Goal: Information Seeking & Learning: Learn about a topic

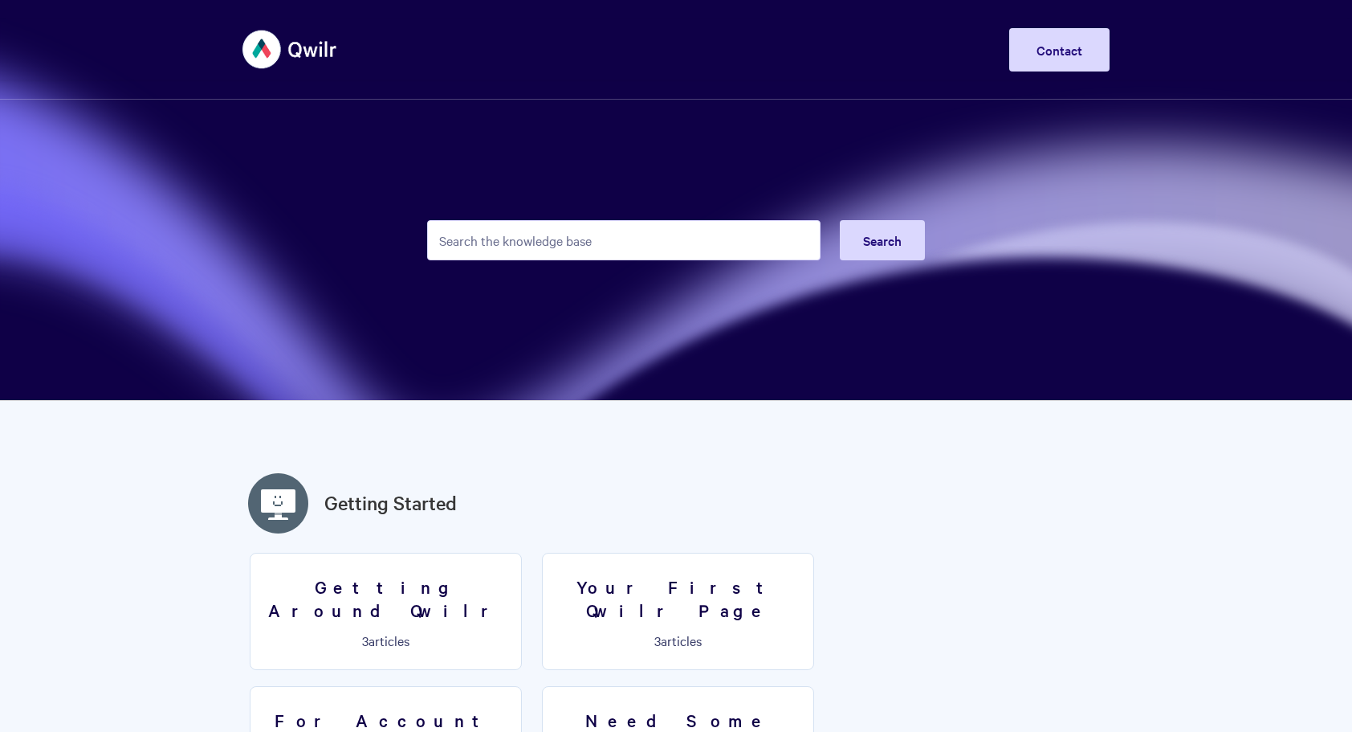
click at [578, 239] on input "Search the knowledge base" at bounding box center [623, 240] width 393 height 40
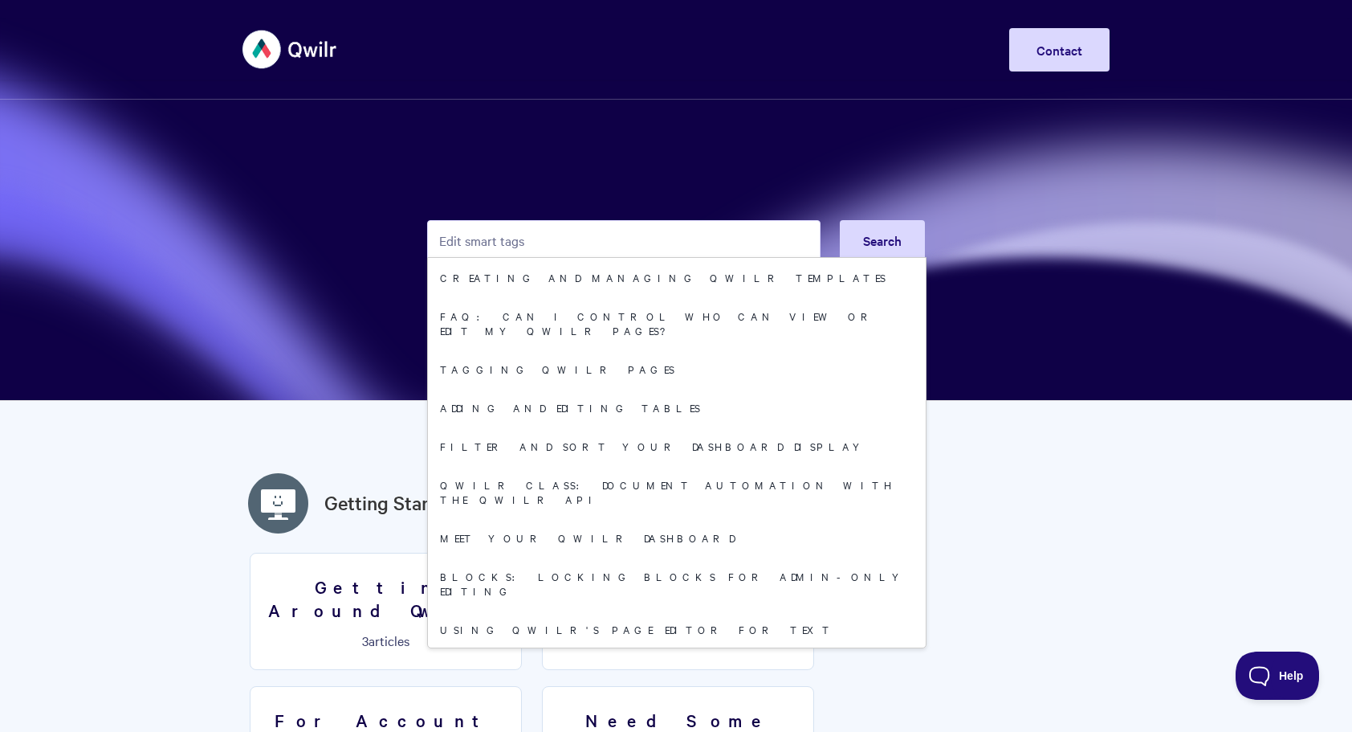
type input "Edit smart tags"
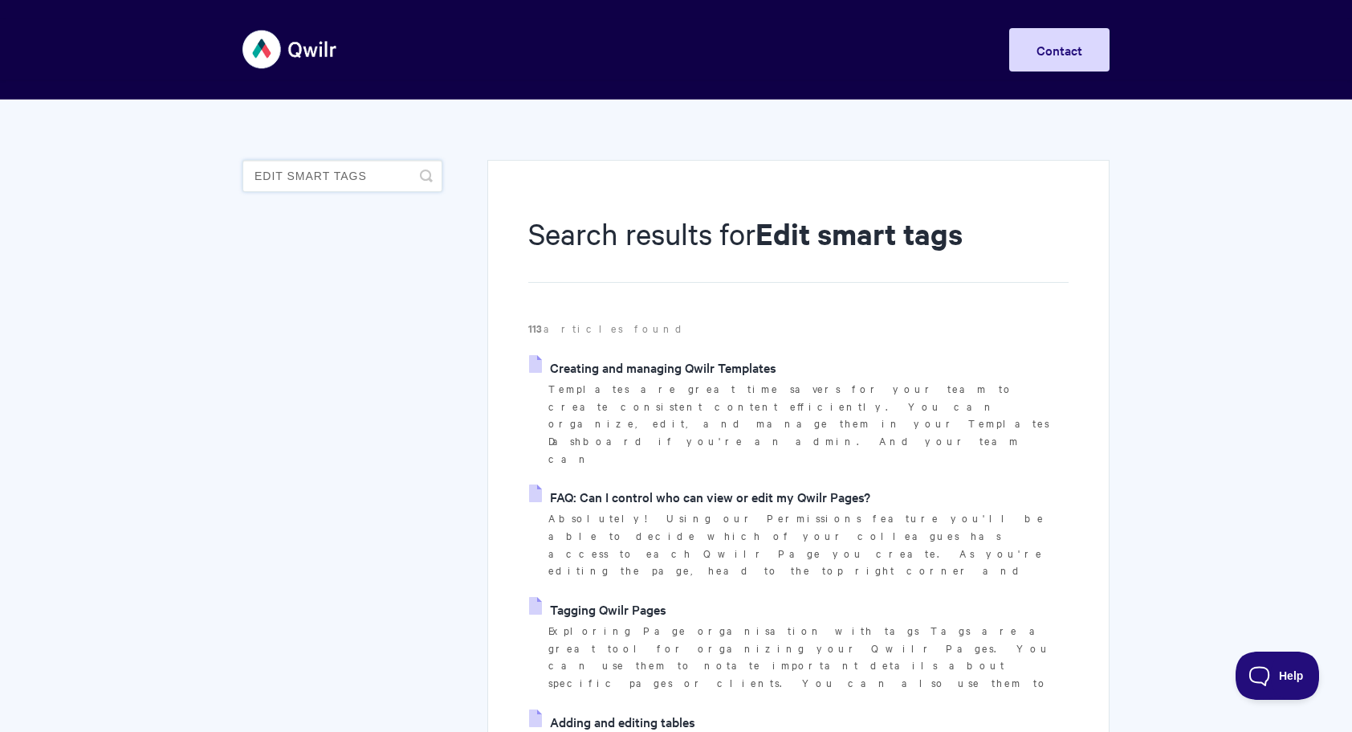
click at [297, 172] on input "Edit smart tags" at bounding box center [343, 176] width 200 height 32
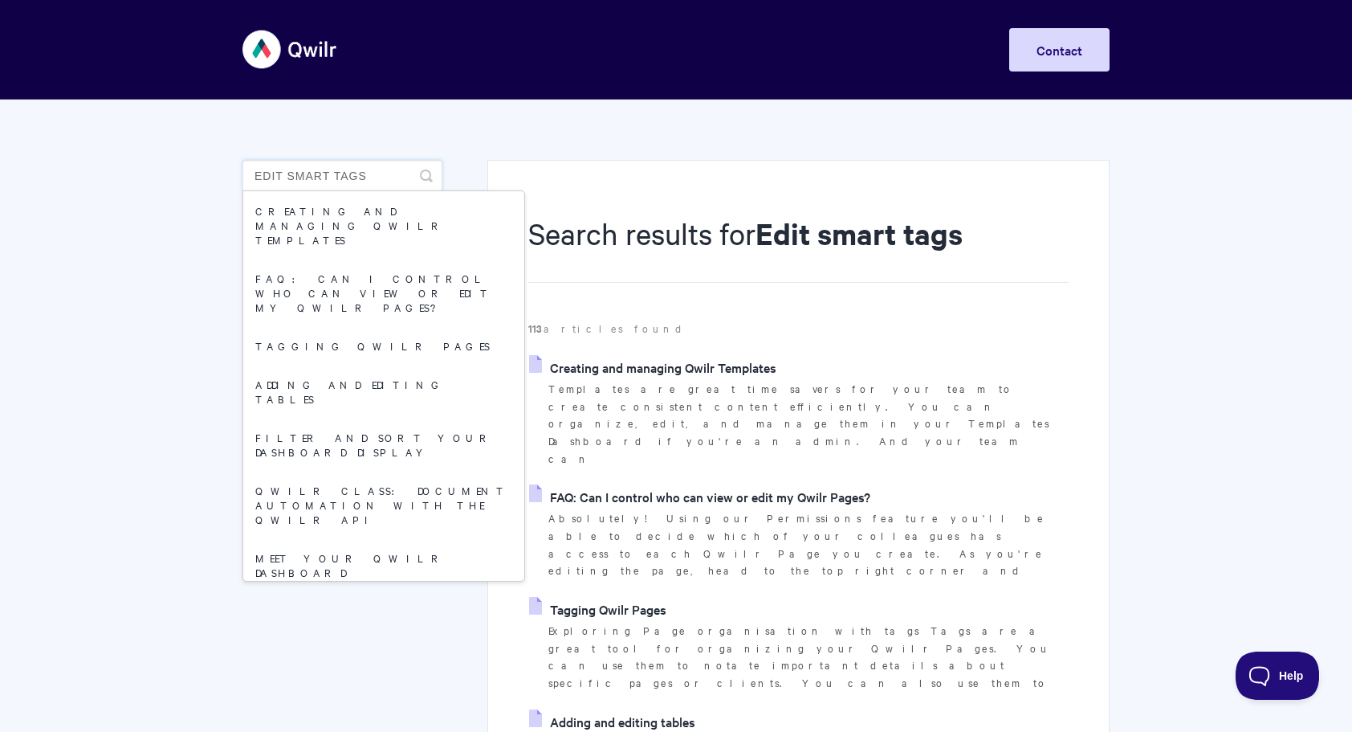
drag, startPoint x: 297, startPoint y: 172, endPoint x: 366, endPoint y: 174, distance: 69.1
click at [366, 174] on input "Edit smart tags" at bounding box center [343, 176] width 200 height 32
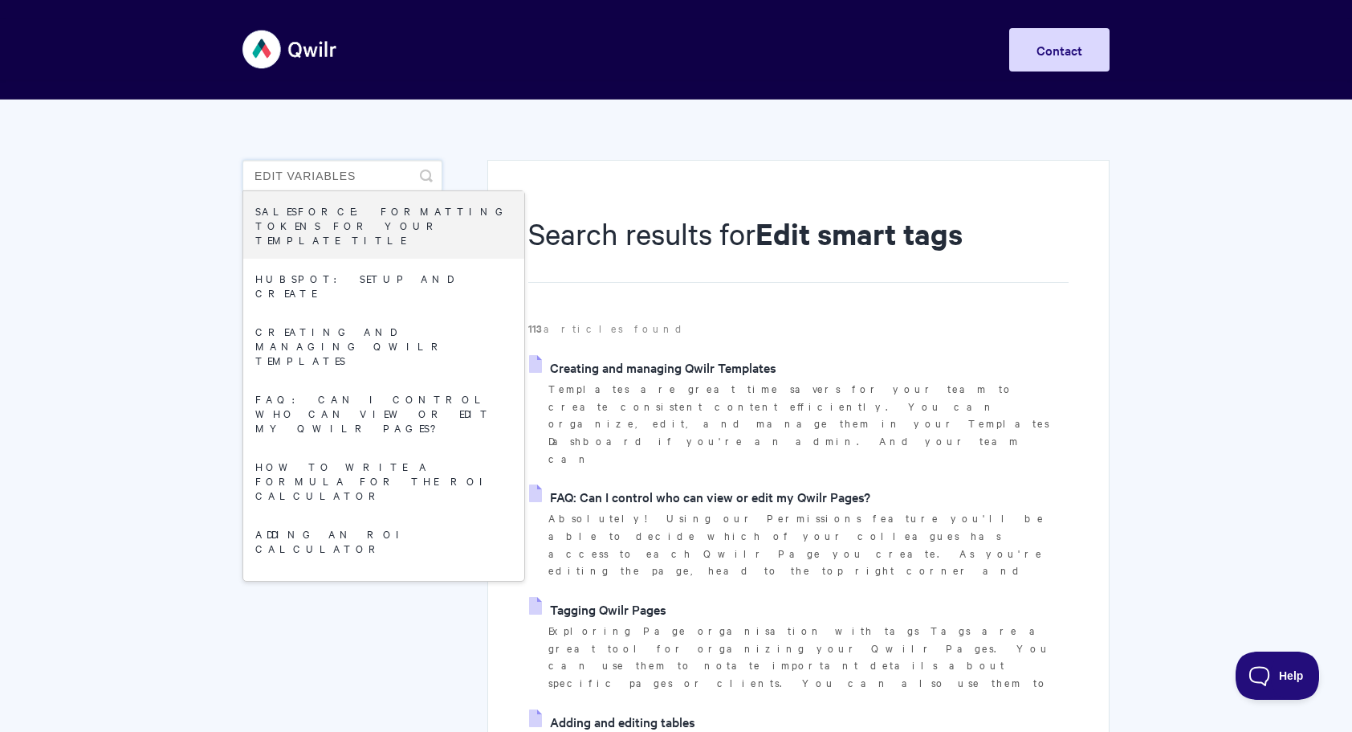
click at [327, 172] on input "Edit Variables" at bounding box center [343, 176] width 200 height 32
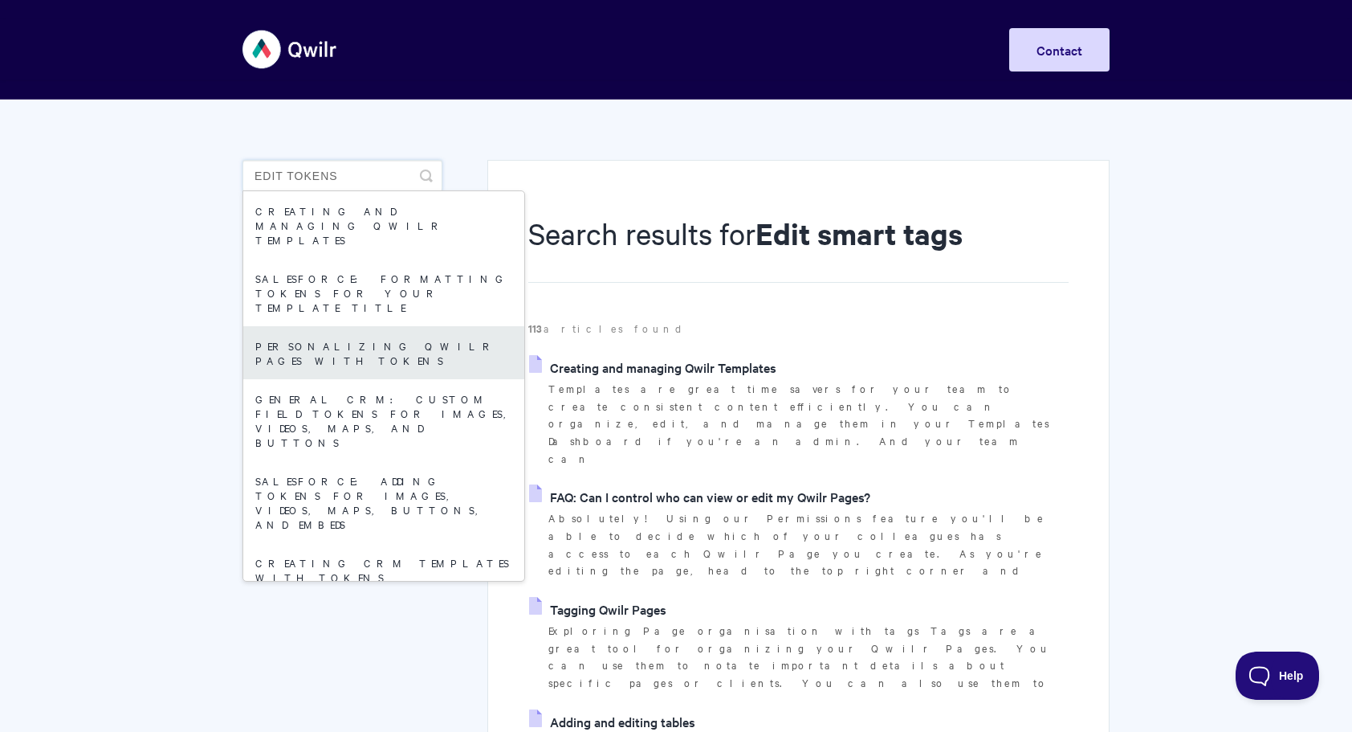
type input "Edit Tokens"
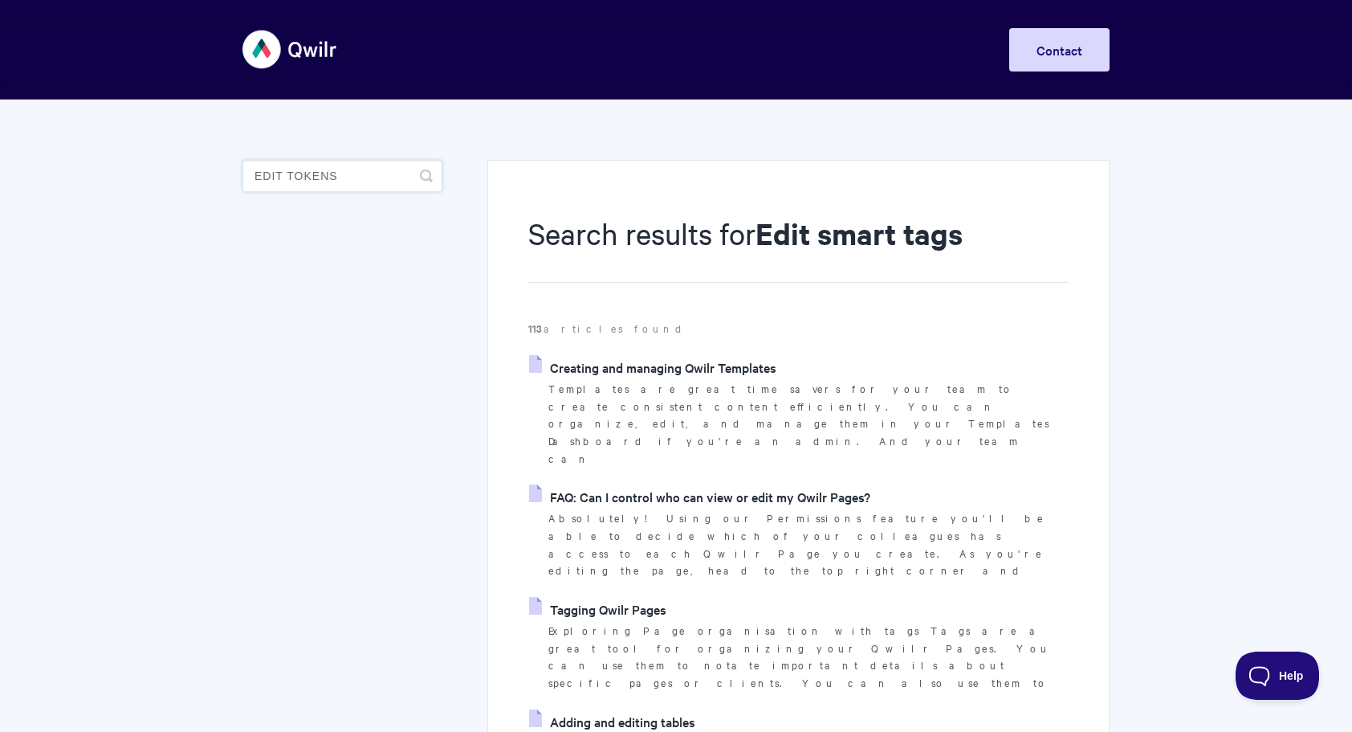
click at [315, 174] on input "Edit Tokens" at bounding box center [343, 176] width 200 height 32
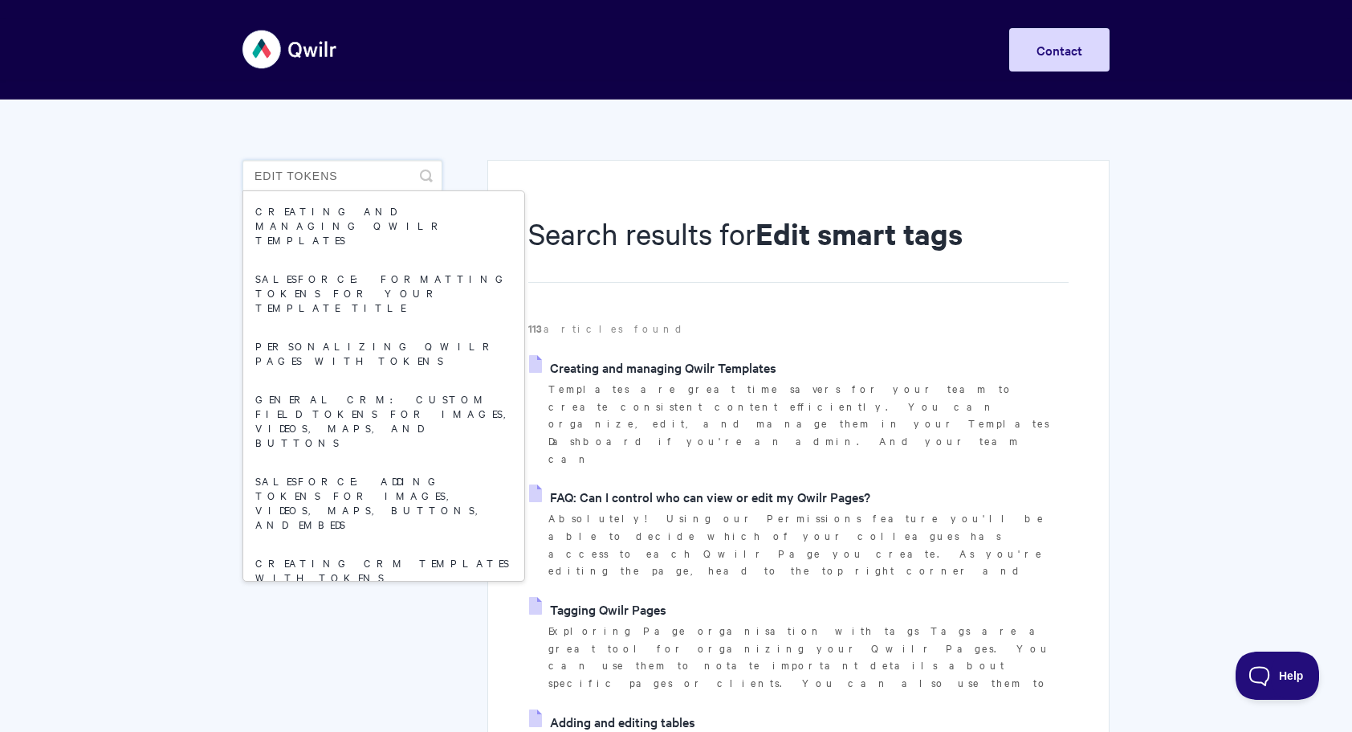
click at [354, 175] on input "Edit Tokens" at bounding box center [343, 176] width 200 height 32
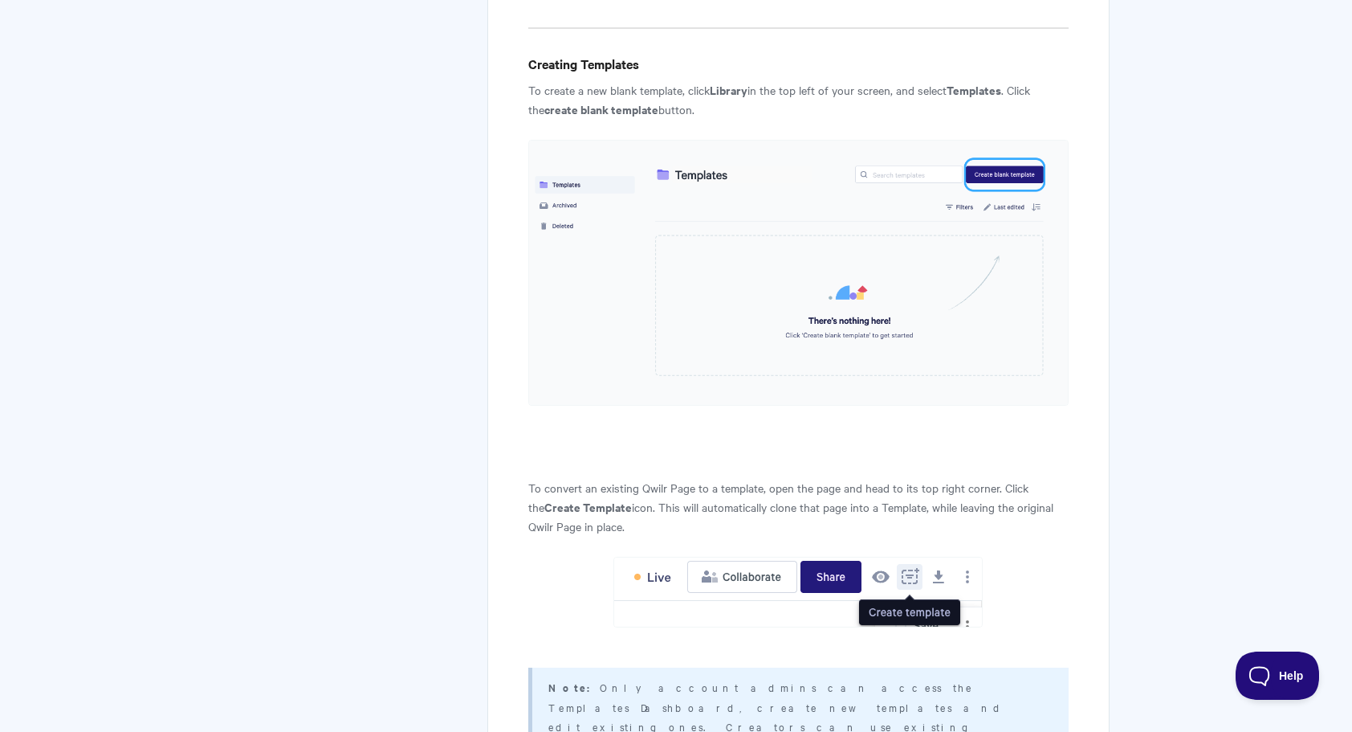
scroll to position [1044, 0]
